Goal: Task Accomplishment & Management: Manage account settings

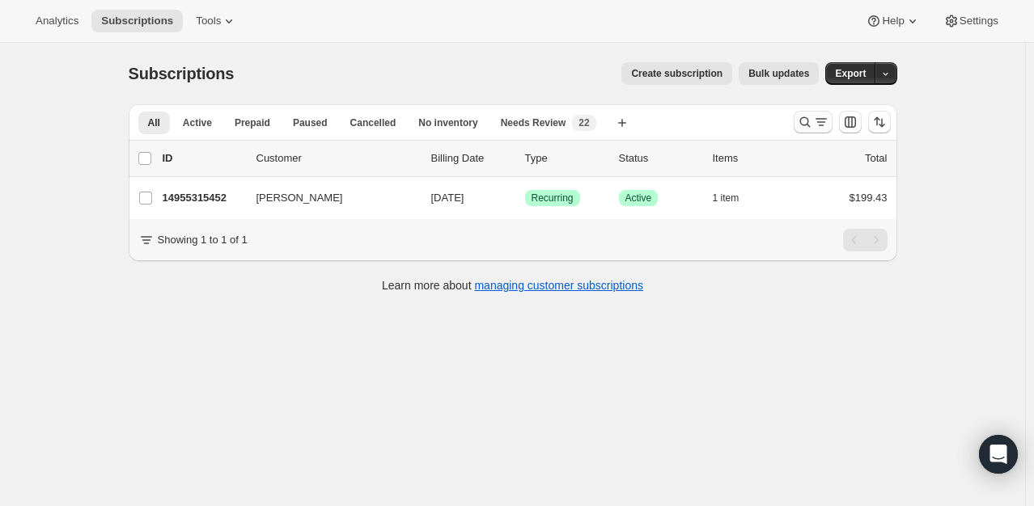
click at [813, 121] on icon "Search and filter results" at bounding box center [805, 122] width 16 height 16
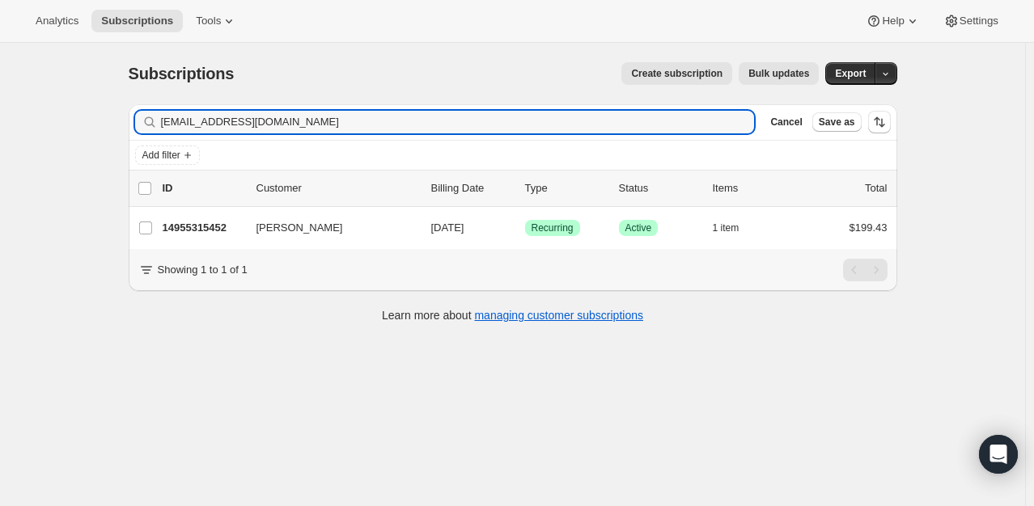
drag, startPoint x: 342, startPoint y: 121, endPoint x: 199, endPoint y: 197, distance: 161.7
click at [141, 115] on div "[EMAIL_ADDRESS][DOMAIN_NAME] Clear" at bounding box center [444, 122] width 619 height 23
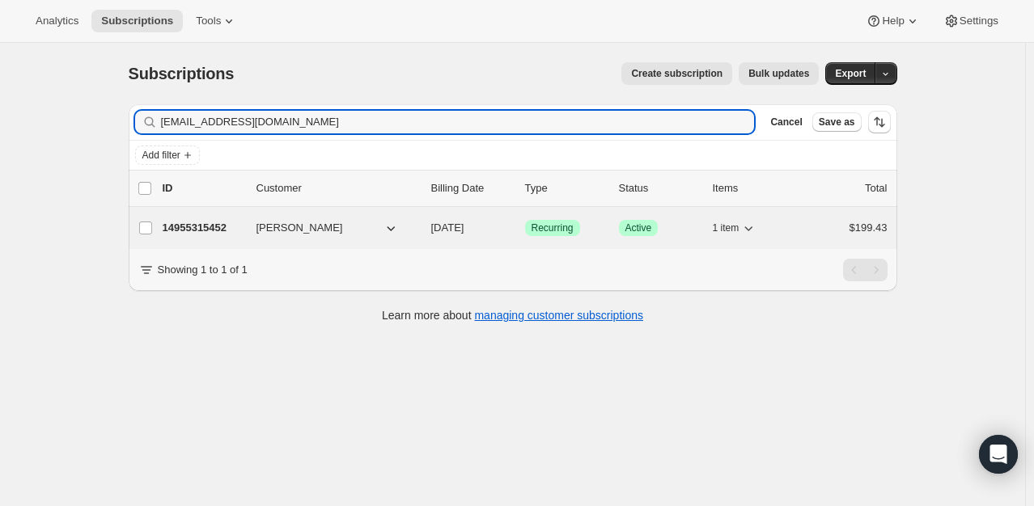
click at [190, 218] on div "14955315452 [PERSON_NAME] [DATE] Success Recurring Success Active 1 item $199.43" at bounding box center [525, 228] width 725 height 23
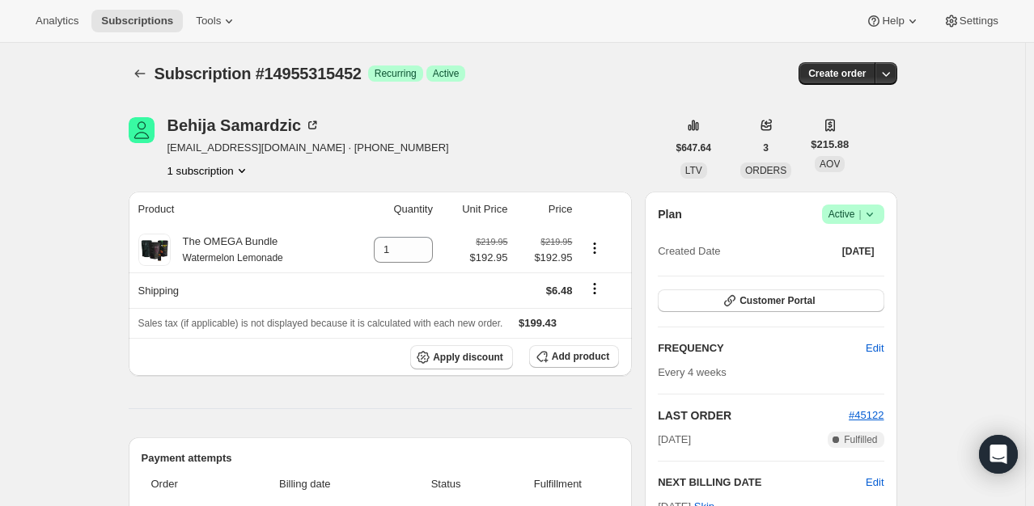
click at [882, 209] on span "Success Active |" at bounding box center [853, 214] width 62 height 19
click at [869, 269] on span "Cancel subscription" at bounding box center [857, 273] width 91 height 12
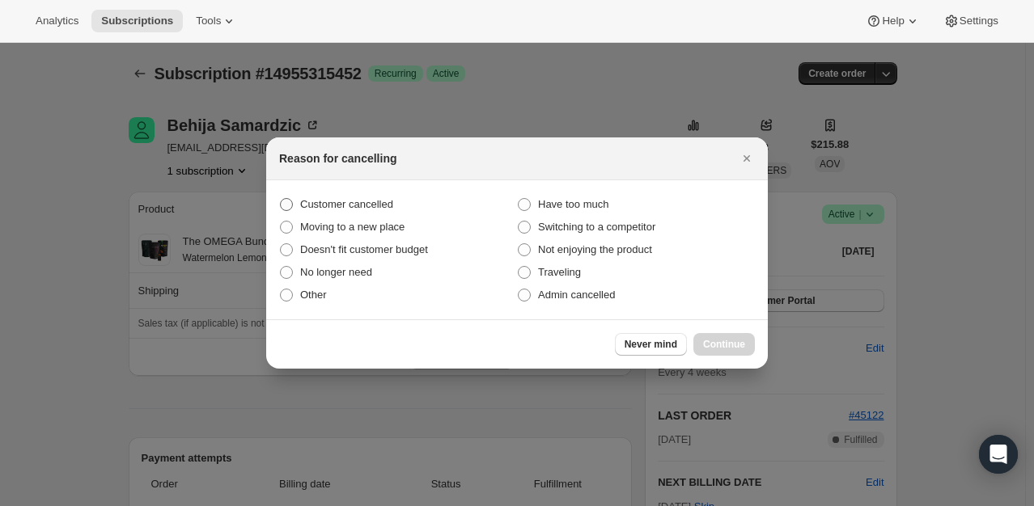
click at [365, 202] on span "Customer cancelled" at bounding box center [346, 204] width 93 height 12
click at [281, 199] on input "Customer cancelled" at bounding box center [280, 198] width 1 height 1
radio input "true"
click at [739, 351] on button "Continue" at bounding box center [723, 344] width 61 height 23
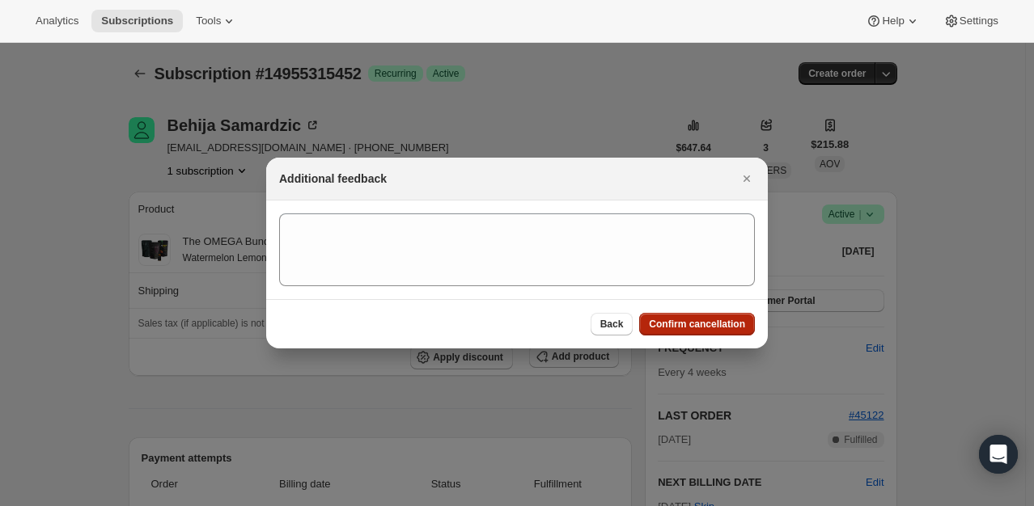
click at [746, 327] on button "Confirm cancellation" at bounding box center [697, 324] width 116 height 23
